Goal: Task Accomplishment & Management: Complete application form

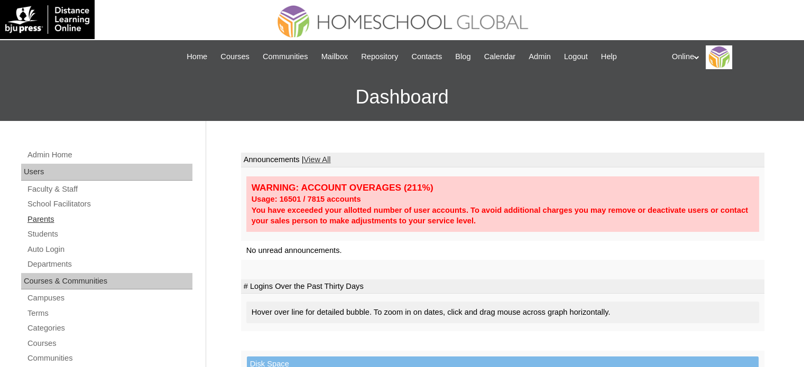
click at [64, 218] on link "Parents" at bounding box center [109, 219] width 166 height 13
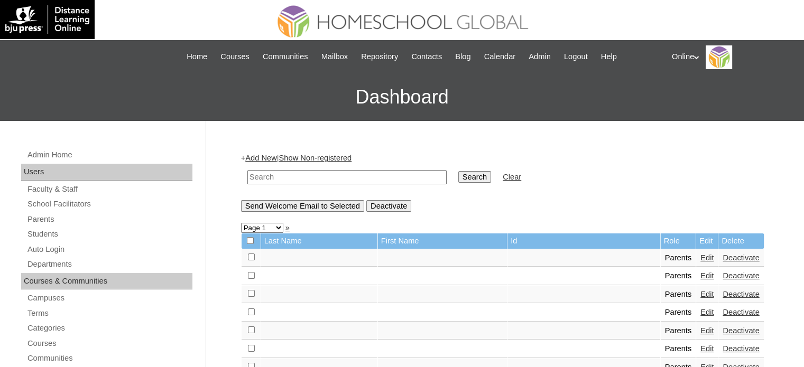
click at [287, 170] on input "text" at bounding box center [346, 177] width 199 height 14
type input "cuyos"
click at [458, 171] on input "Search" at bounding box center [474, 177] width 33 height 12
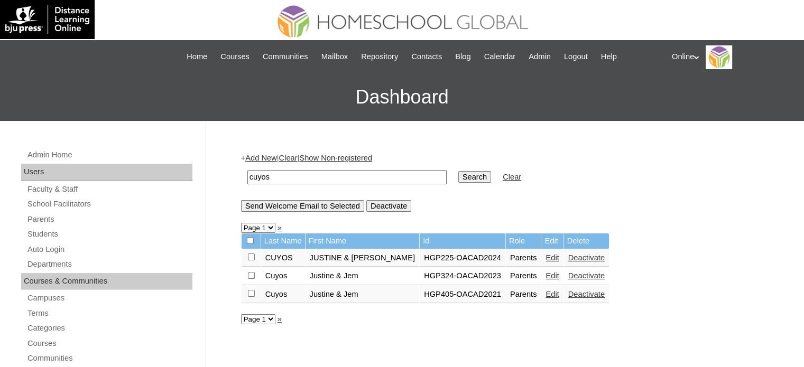
click at [545, 258] on link "Edit" at bounding box center [551, 258] width 13 height 8
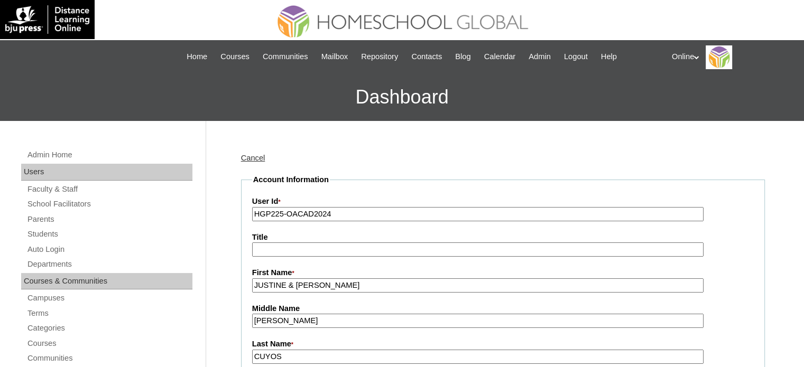
click at [326, 214] on input "HGP225-OACAD2024" at bounding box center [477, 214] width 451 height 14
paste input "0174-OACAD2025"
type input "HGP0174-OACAD2025"
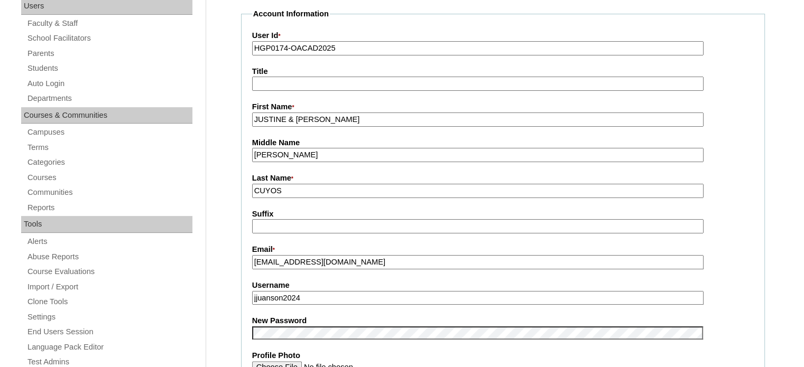
scroll to position [211, 0]
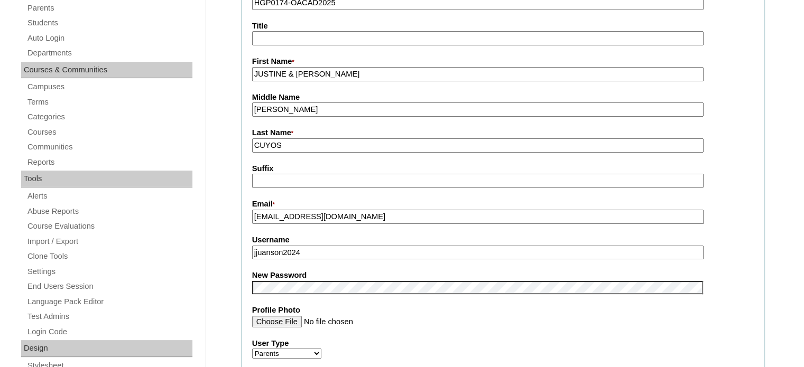
click at [365, 246] on input "jjuanson2024" at bounding box center [477, 253] width 451 height 14
paste input "cuyos2025"
type input "jcuyos2025"
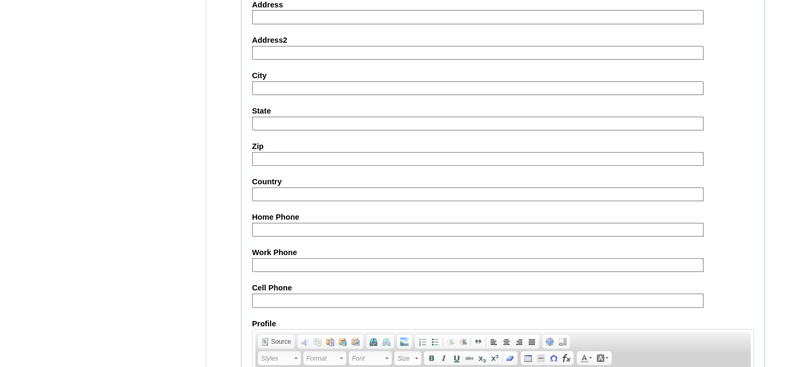
scroll to position [1011, 0]
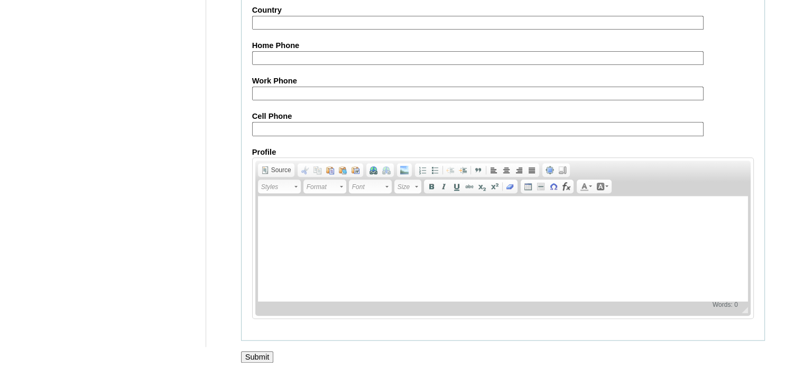
click at [257, 351] on input "Submit" at bounding box center [257, 357] width 33 height 12
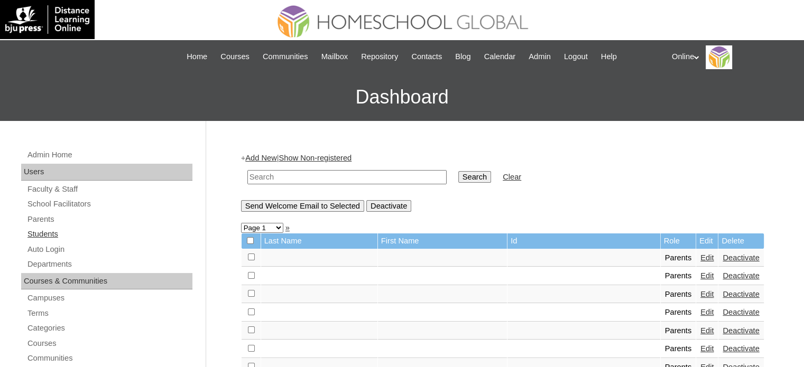
click at [84, 234] on link "Students" at bounding box center [109, 234] width 166 height 13
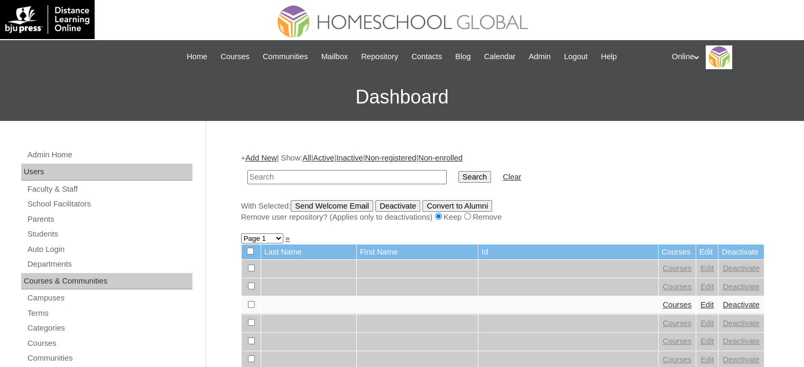
click at [361, 174] on input "text" at bounding box center [346, 177] width 199 height 14
type input "cuyos"
click at [458, 171] on input "Search" at bounding box center [474, 177] width 33 height 12
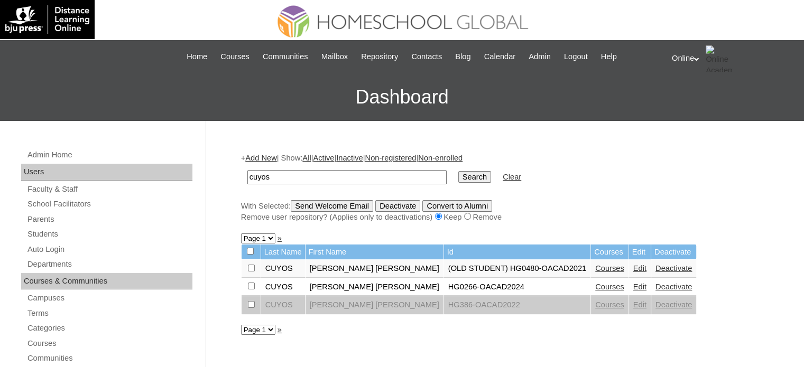
click at [655, 287] on link "Deactivate" at bounding box center [673, 287] width 36 height 8
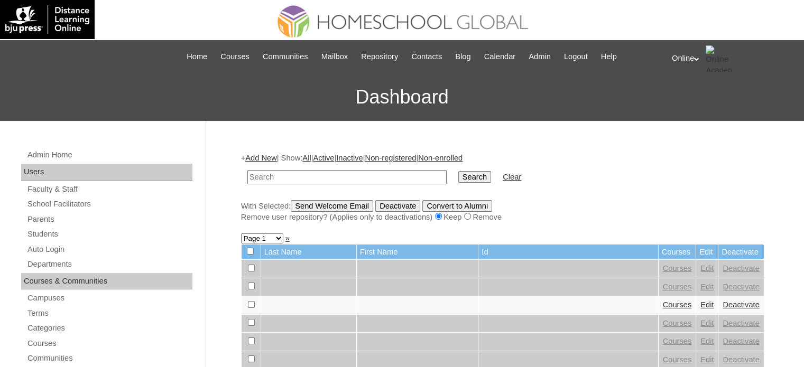
click at [268, 158] on link "Add New" at bounding box center [260, 158] width 31 height 8
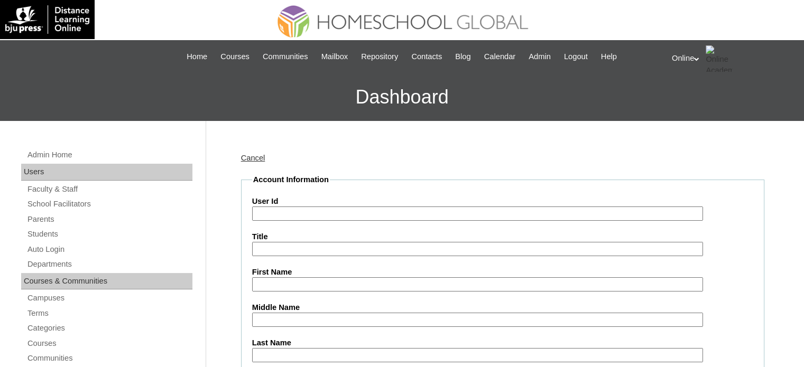
click at [336, 205] on label "User Id" at bounding box center [502, 201] width 501 height 11
click at [336, 207] on input "User Id" at bounding box center [477, 214] width 451 height 14
paste input "HG213OACAD2025"
type input "HG213OACAD2025"
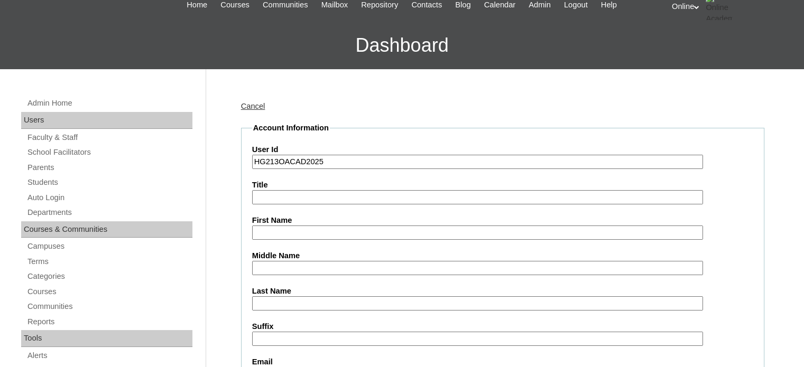
scroll to position [53, 0]
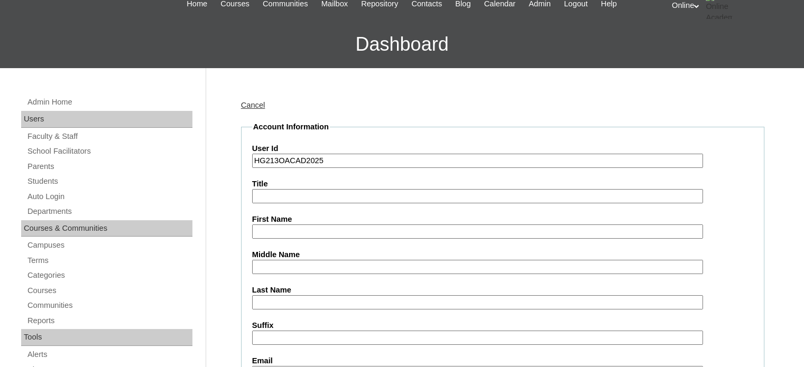
click at [318, 235] on input "First Name" at bounding box center [477, 232] width 451 height 14
paste input "Jeremy Ethan Juanson CUYOS _190000538"
click at [393, 229] on input "Jeremy Ethan Juanson CUYOS _190000538" at bounding box center [477, 232] width 451 height 14
click at [352, 229] on input "Jeremy Ethan Juanson CUYOS" at bounding box center [477, 232] width 451 height 14
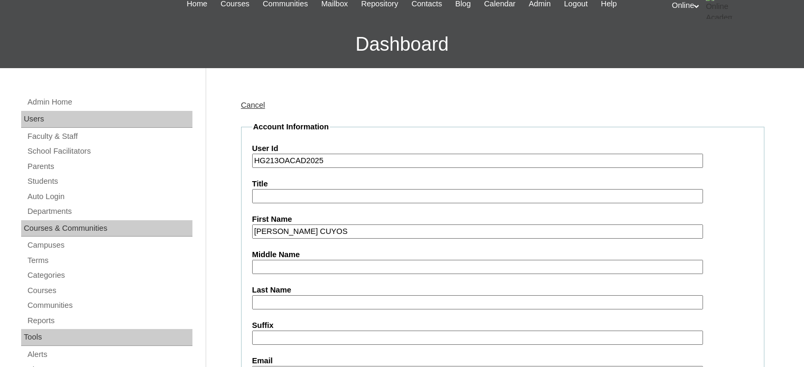
click at [352, 229] on input "Jeremy Ethan Juanson CUYOS" at bounding box center [477, 232] width 451 height 14
type input "Jeremy Ethan Juanson"
click at [282, 299] on input "Last Name" at bounding box center [477, 302] width 451 height 14
paste input "CUYOS"
type input "CUYOS"
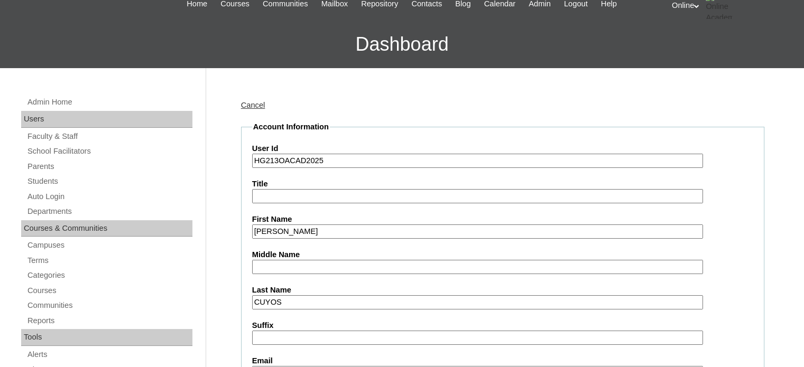
click at [323, 232] on input "Jeremy Ethan Juanson" at bounding box center [477, 232] width 451 height 14
type input "Jeremy Ethan"
click at [296, 260] on input "Middle Name" at bounding box center [477, 267] width 451 height 14
paste input "Juanson"
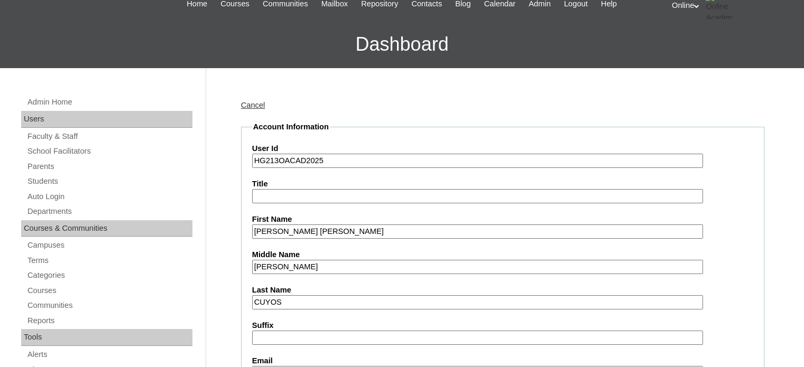
type input "Juanson"
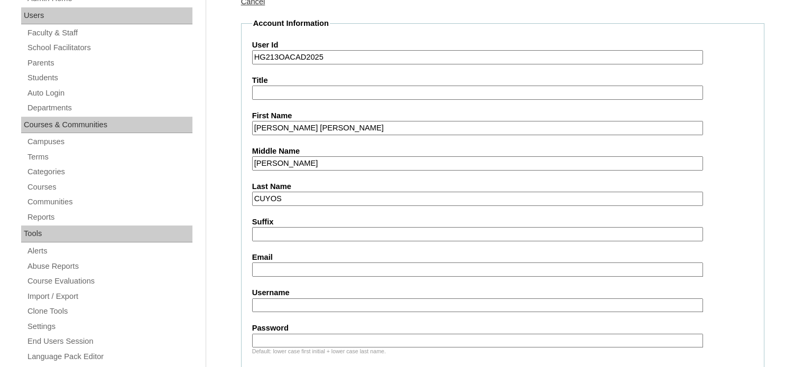
scroll to position [158, 0]
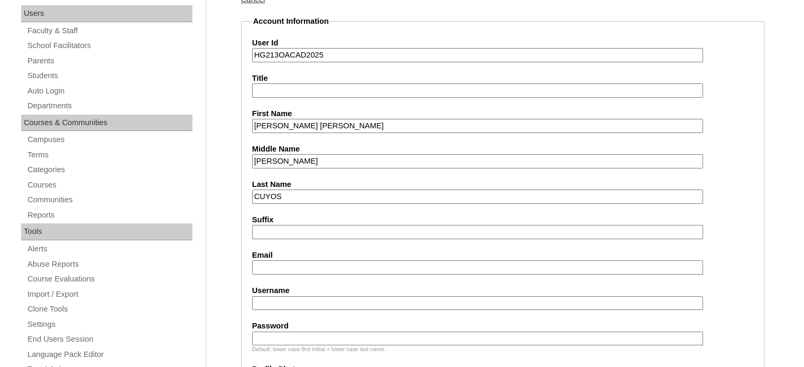
click at [311, 266] on input "Email" at bounding box center [477, 267] width 451 height 14
paste input "justine.juanson@yahoo.com"
type input "justine.juanson@yahoo.com"
click at [286, 300] on input "Username" at bounding box center [477, 303] width 451 height 14
paste input "jeremy.cuyos2025"
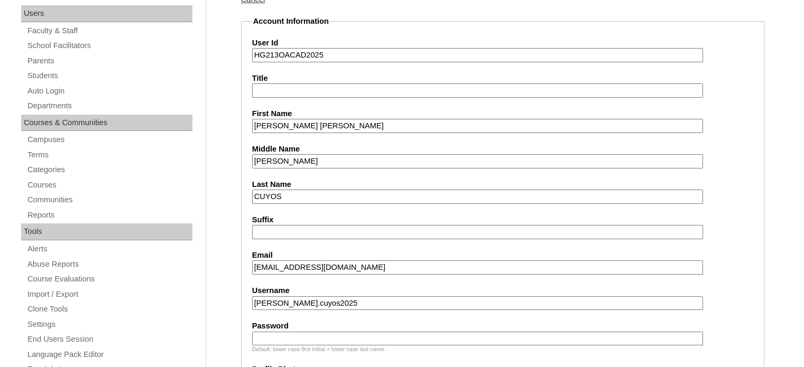
type input "jeremy.cuyos2025"
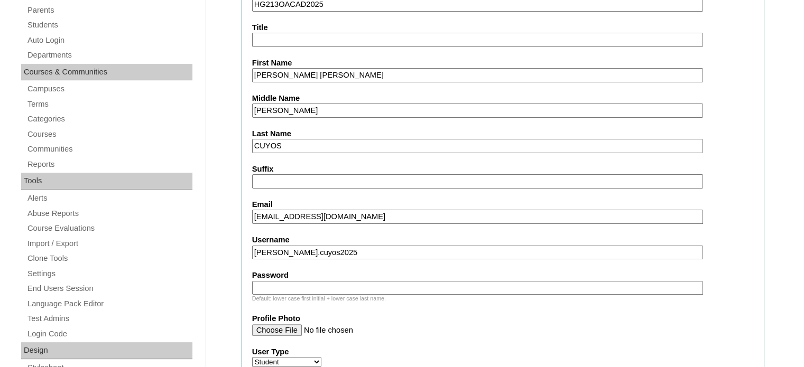
scroll to position [211, 0]
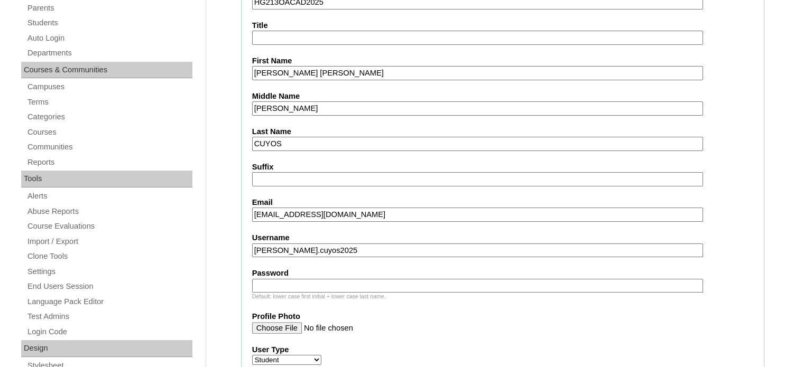
click at [318, 293] on div "Default: lower case first initial + lower case last name." at bounding box center [502, 297] width 501 height 8
paste input "jRhsY"
click at [324, 283] on input "Password" at bounding box center [477, 286] width 451 height 14
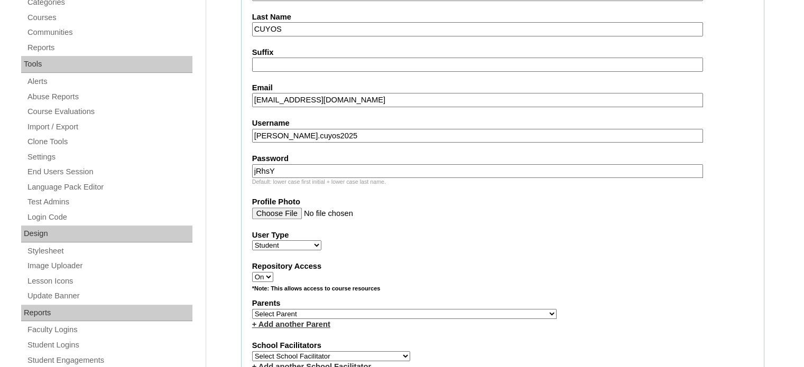
scroll to position [370, 0]
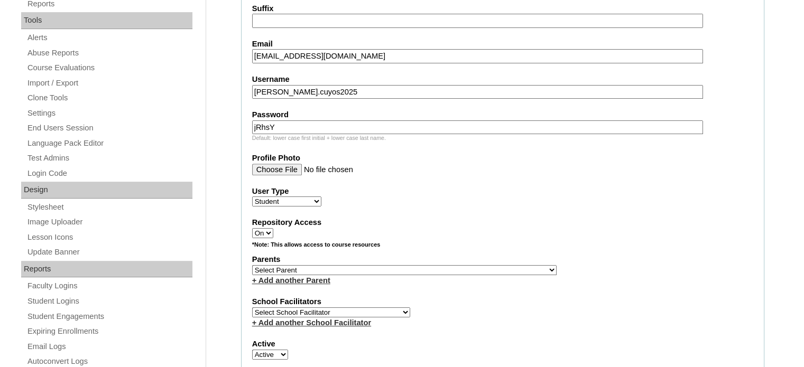
type input "jRhsY"
click at [358, 268] on select "Select Parent , , , , , , , , , , , , , , , , , , , , , , , , , , , , , , , , ,…" at bounding box center [404, 270] width 304 height 10
click at [386, 268] on select "Select Parent , , , , , , , , , , , , , , , , , , , , , , , , , , , , , , , , ,…" at bounding box center [404, 270] width 304 height 10
select select "38081"
click at [252, 265] on select "Select Parent , , , , , , , , , , , , , , , , , , , , , , , , , , , , , , , , ,…" at bounding box center [404, 270] width 304 height 10
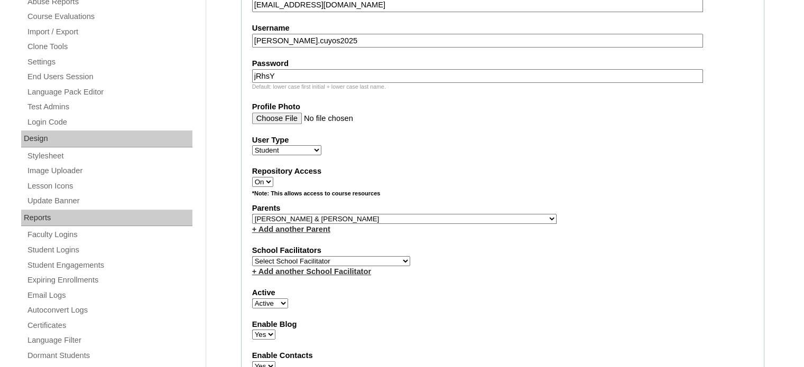
scroll to position [423, 0]
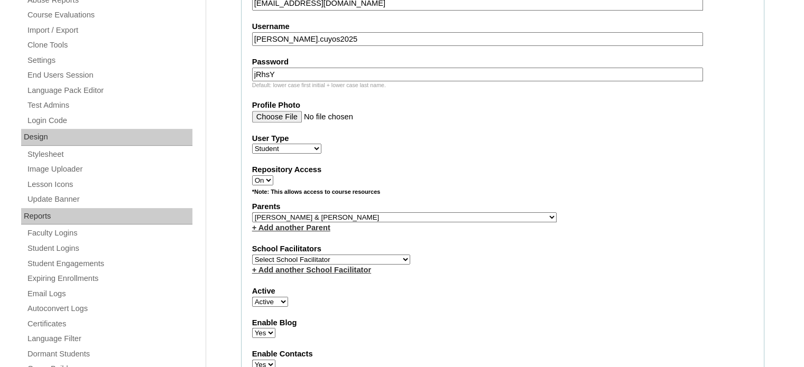
click at [361, 247] on label "School Facilitators" at bounding box center [502, 249] width 501 height 11
click at [362, 255] on select "Select School Facilitator Norman Añain Ruffa Abadijas Mary Abella Gloryfe Abion…" at bounding box center [331, 260] width 158 height 10
select select "29277"
click at [252, 255] on select "Select School Facilitator Norman Añain Ruffa Abadijas Mary Abella Gloryfe Abion…" at bounding box center [331, 260] width 158 height 10
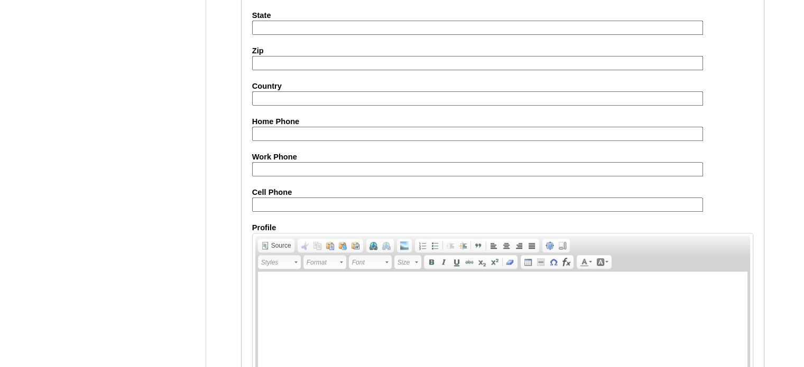
scroll to position [1229, 0]
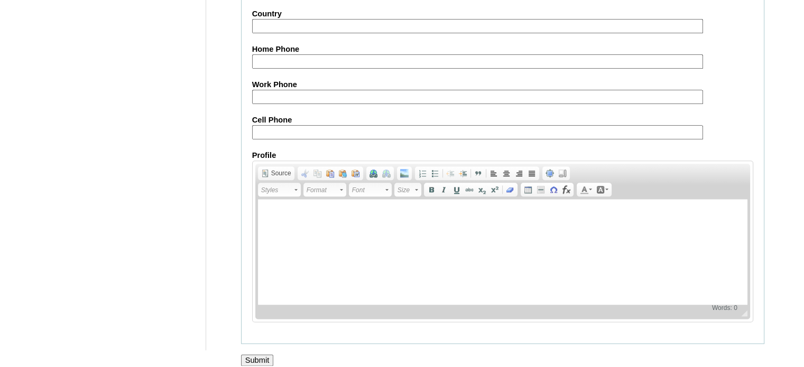
click at [257, 354] on input "Submit" at bounding box center [257, 360] width 33 height 12
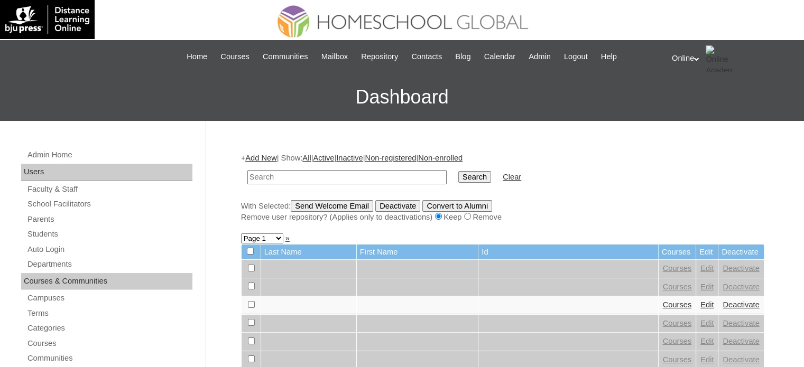
click at [358, 169] on td at bounding box center [347, 177] width 210 height 25
click at [361, 178] on input "text" at bounding box center [346, 177] width 199 height 14
type input "cuyos"
click at [458, 171] on input "Search" at bounding box center [474, 177] width 33 height 12
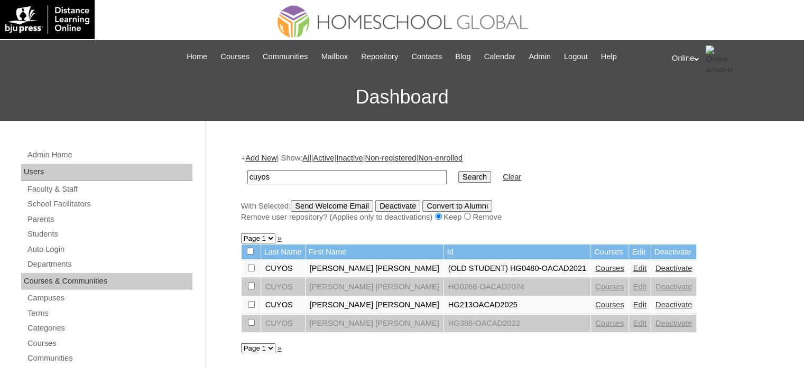
click at [595, 302] on link "Courses" at bounding box center [609, 305] width 29 height 8
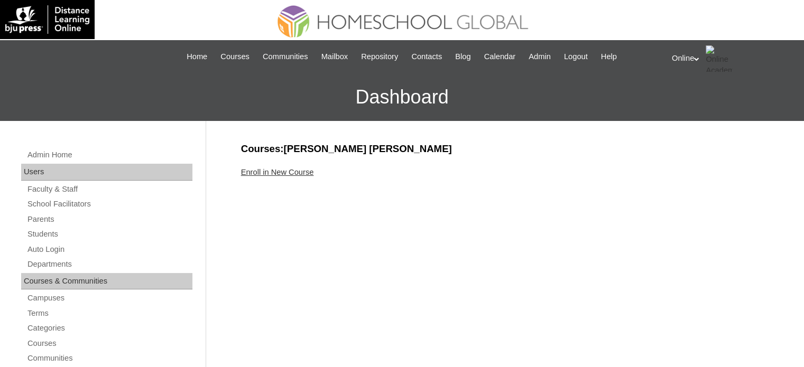
click at [281, 170] on link "Enroll in New Course" at bounding box center [277, 172] width 73 height 8
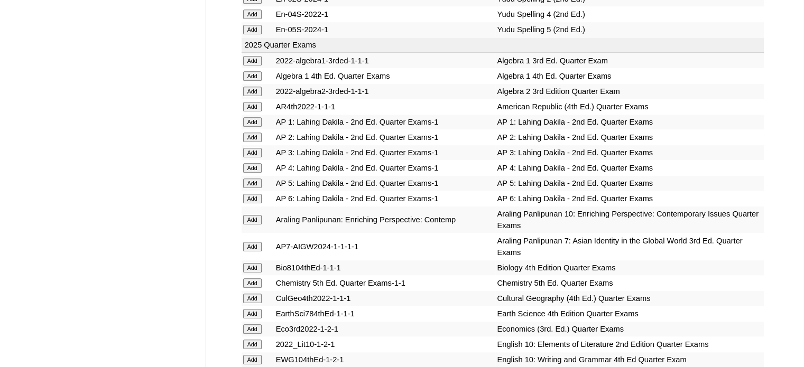
scroll to position [845, 0]
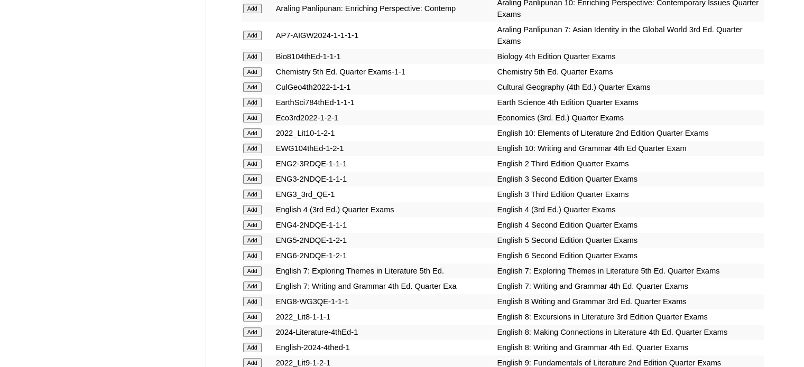
scroll to position [1057, 0]
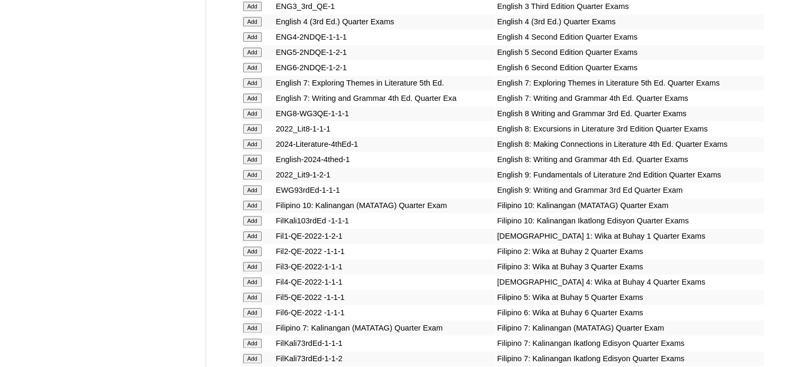
scroll to position [1268, 0]
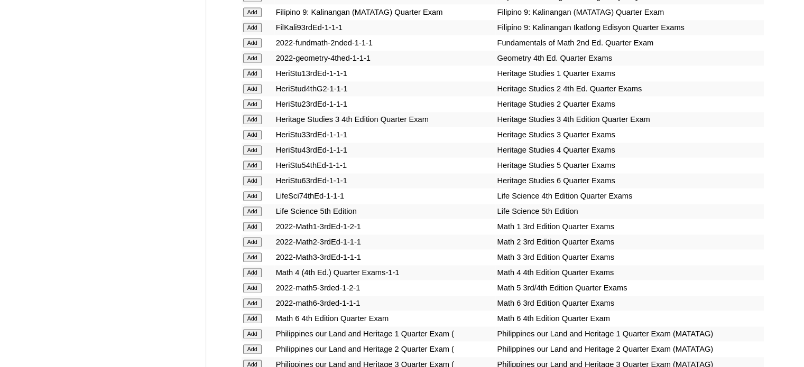
scroll to position [1691, 0]
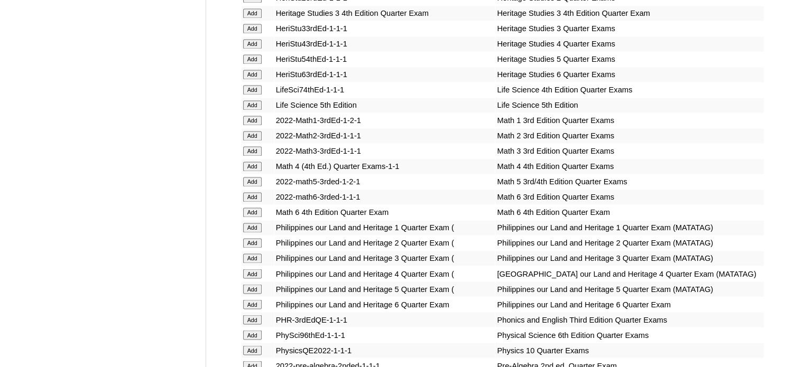
scroll to position [1743, 0]
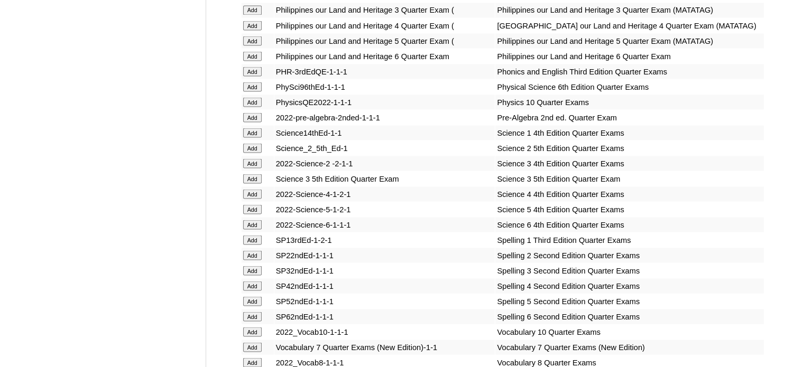
scroll to position [2008, 0]
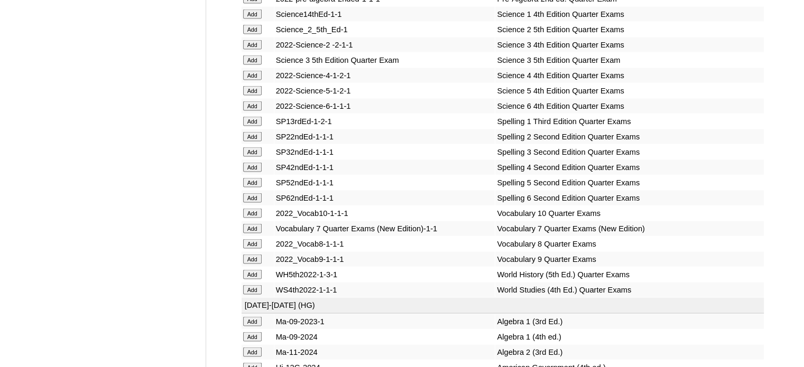
scroll to position [2113, 0]
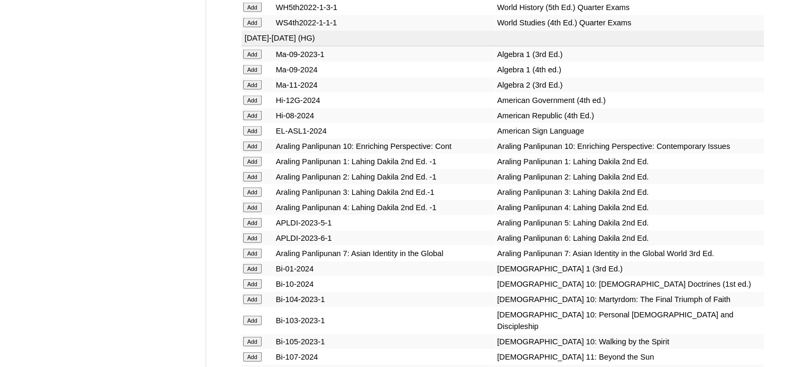
scroll to position [2377, 0]
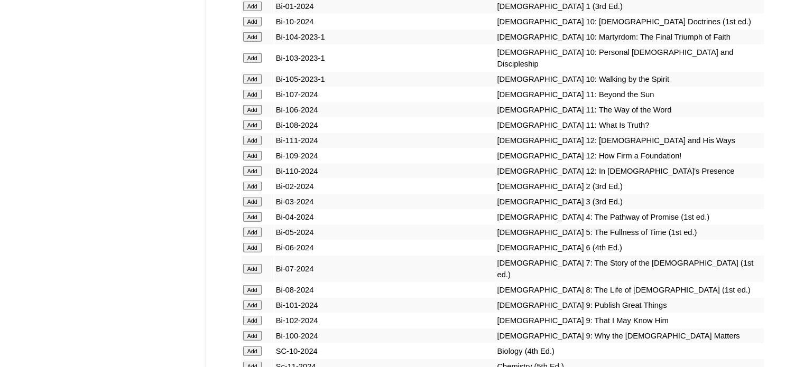
scroll to position [2642, 0]
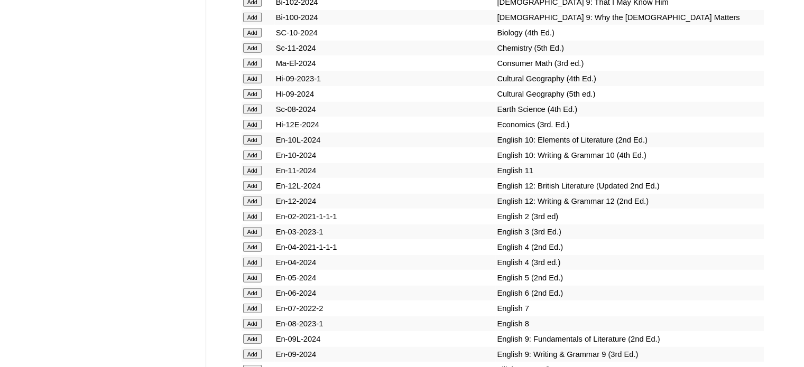
scroll to position [2959, 0]
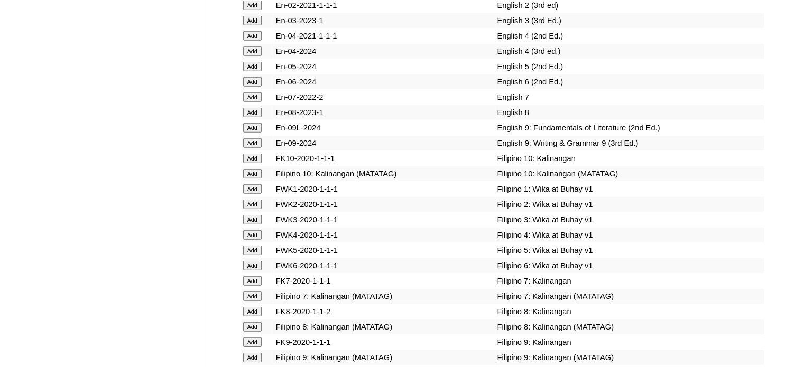
scroll to position [3170, 0]
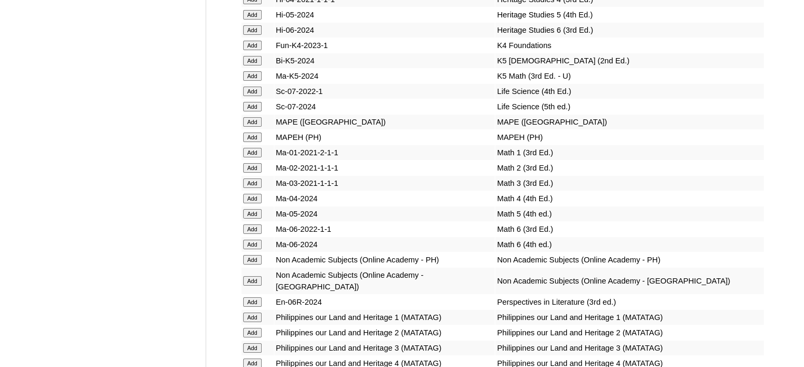
scroll to position [3804, 0]
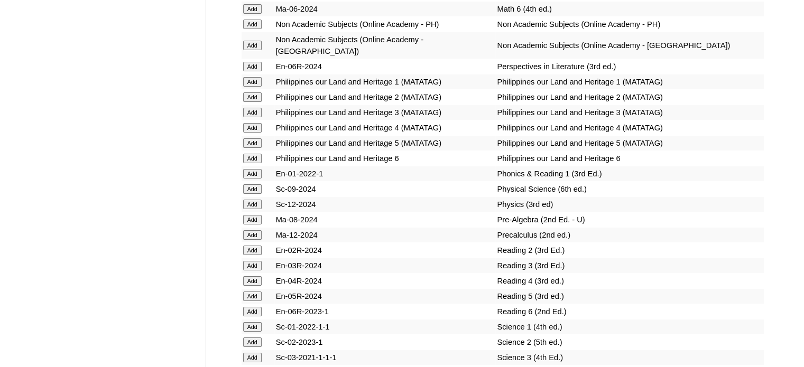
scroll to position [4068, 0]
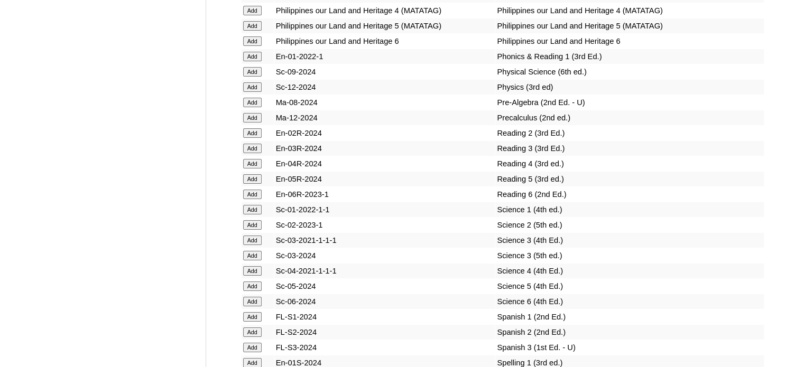
scroll to position [4174, 0]
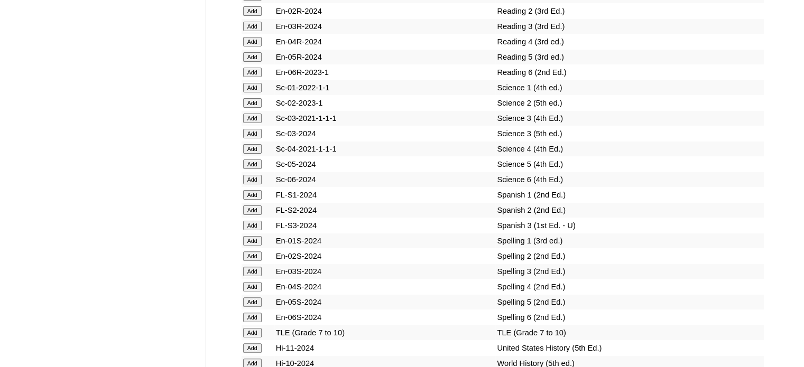
scroll to position [4279, 0]
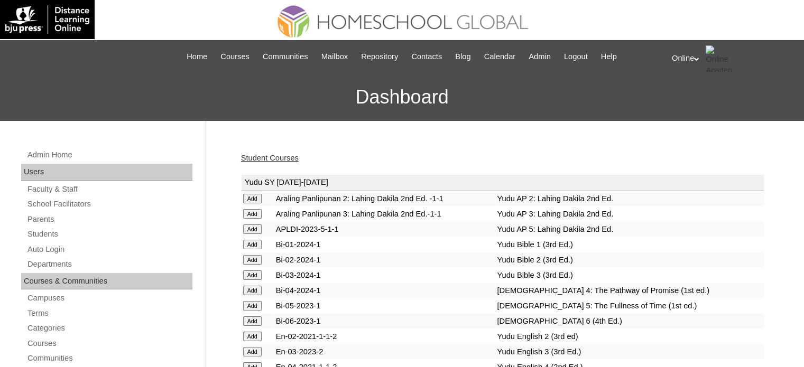
click at [286, 156] on link "Student Courses" at bounding box center [270, 158] width 58 height 8
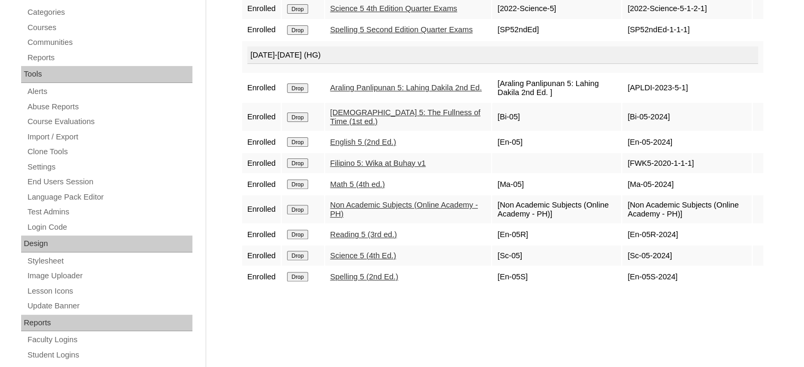
scroll to position [317, 0]
